Goal: Task Accomplishment & Management: Manage account settings

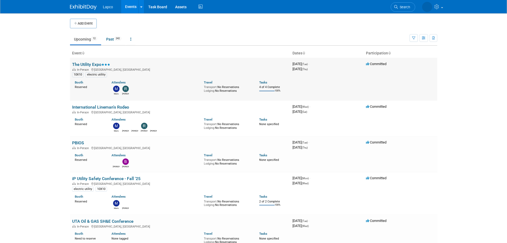
click at [99, 64] on link "The Utility Expo" at bounding box center [91, 64] width 38 height 5
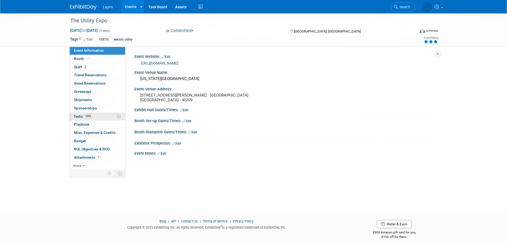
click at [100, 115] on link "100% Tasks 100%" at bounding box center [97, 116] width 55 height 8
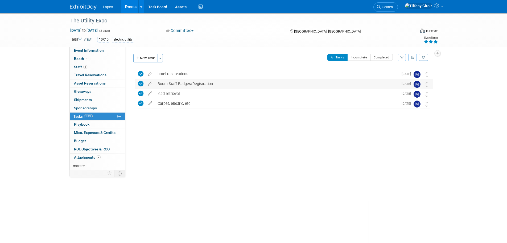
click at [214, 87] on div "Booth Staff Badges/Registration" at bounding box center [277, 83] width 244 height 9
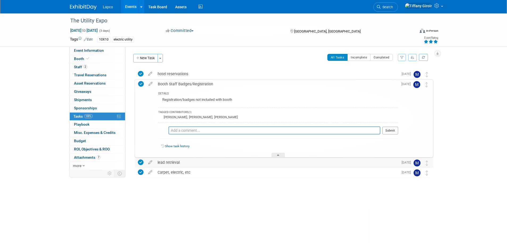
click at [209, 163] on div "lead retrieval" at bounding box center [277, 162] width 244 height 9
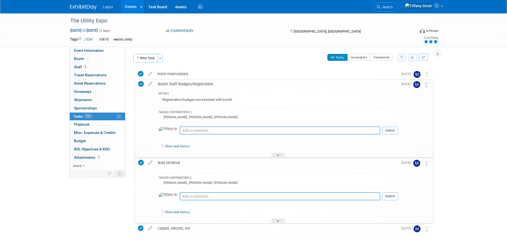
click at [179, 213] on link "Show task history" at bounding box center [177, 212] width 24 height 4
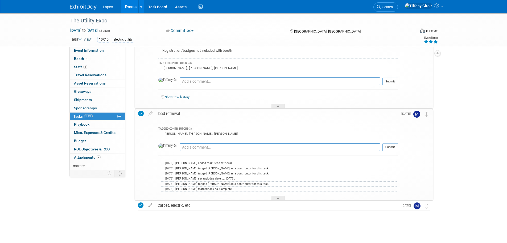
scroll to position [49, 0]
click at [276, 199] on div at bounding box center [278, 197] width 13 height 5
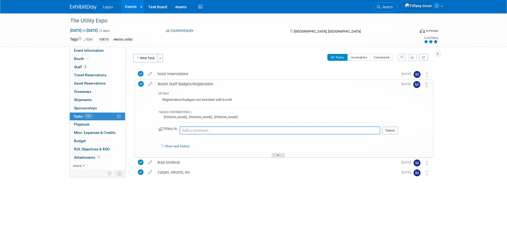
click at [278, 156] on icon at bounding box center [278, 155] width 2 height 3
